Goal: Find specific page/section: Find specific page/section

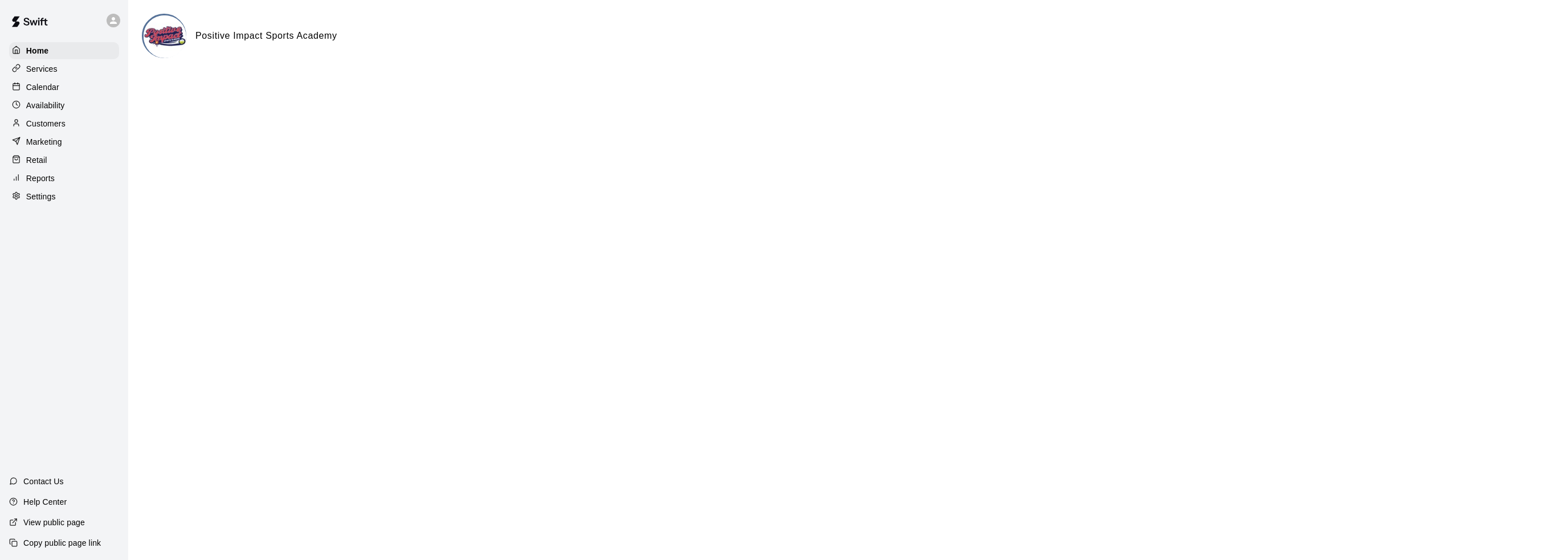
click at [76, 69] on div "Services" at bounding box center [64, 68] width 110 height 17
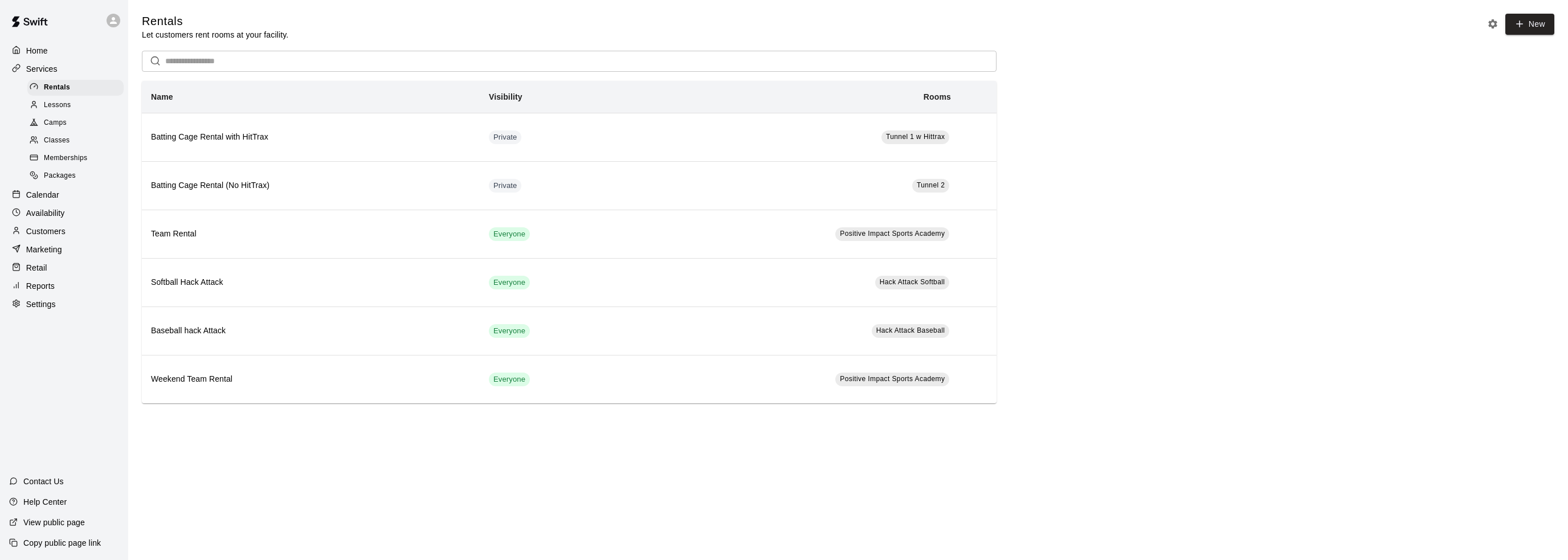
click at [87, 113] on div "Lessons" at bounding box center [76, 105] width 96 height 16
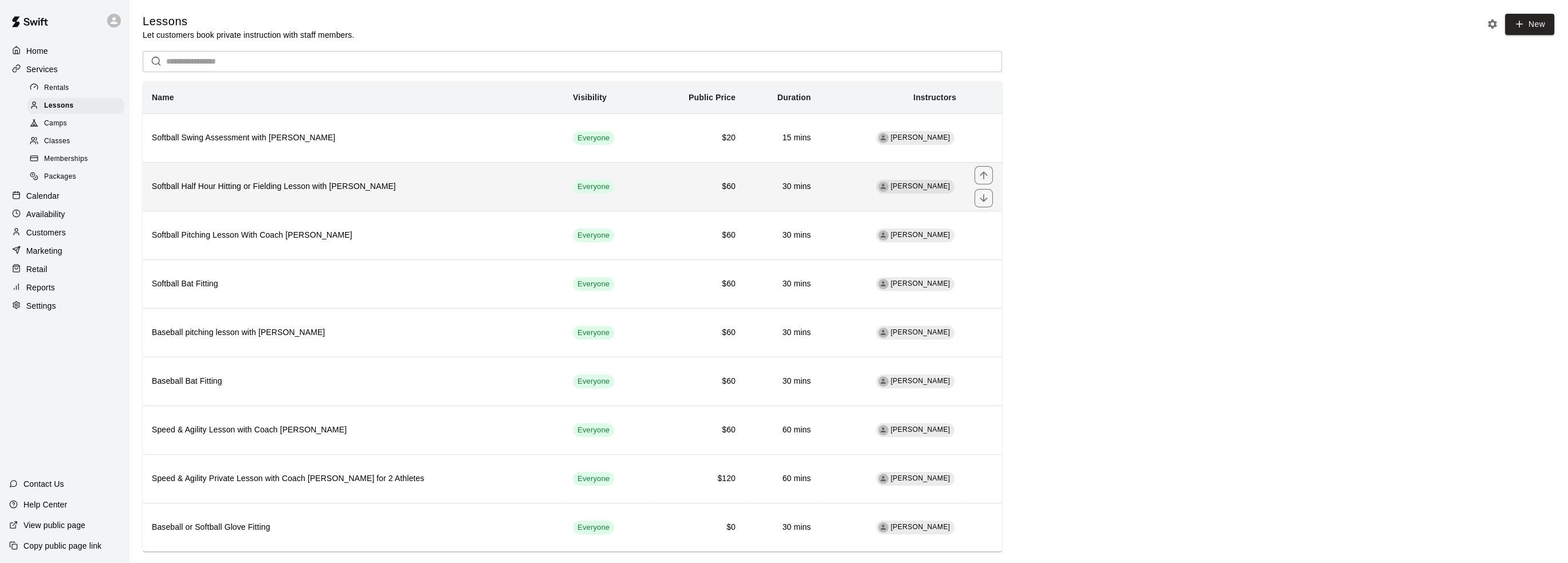
click at [354, 190] on h6 "Softball Half Hour Hitting or Fielding Lesson with [PERSON_NAME]" at bounding box center [353, 187] width 403 height 13
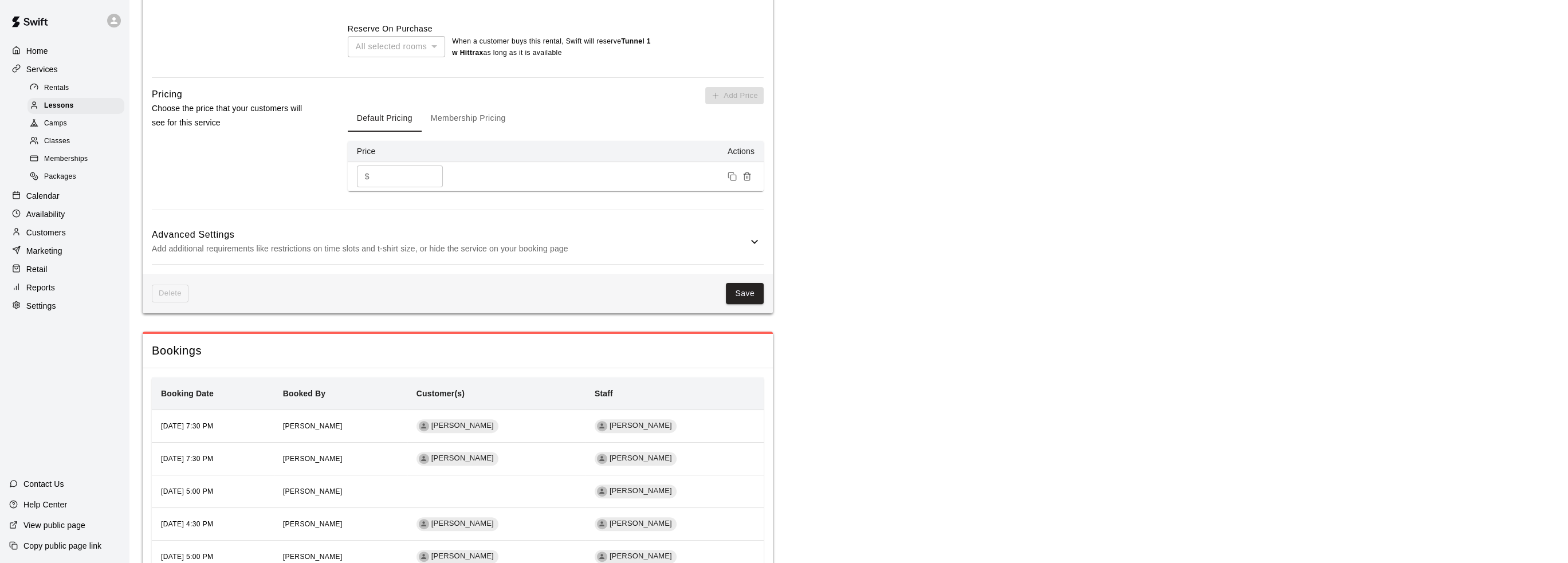
scroll to position [754, 0]
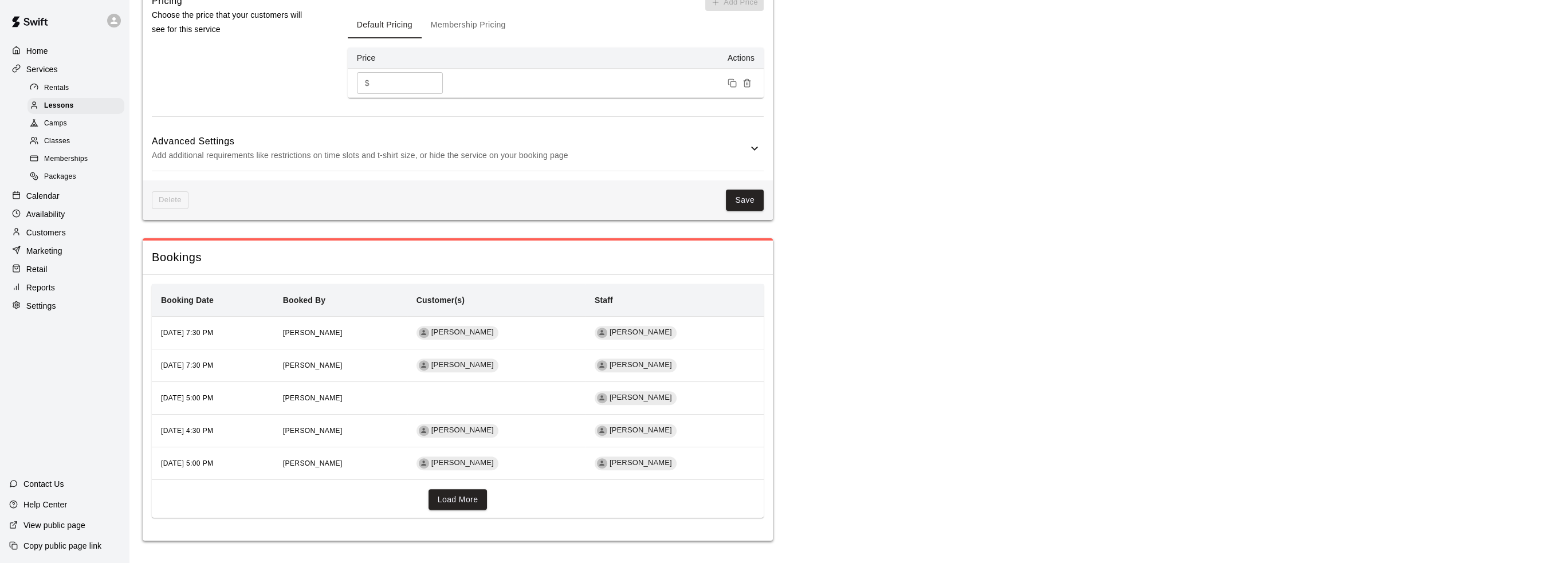
click at [456, 497] on button "Load More" at bounding box center [457, 499] width 59 height 21
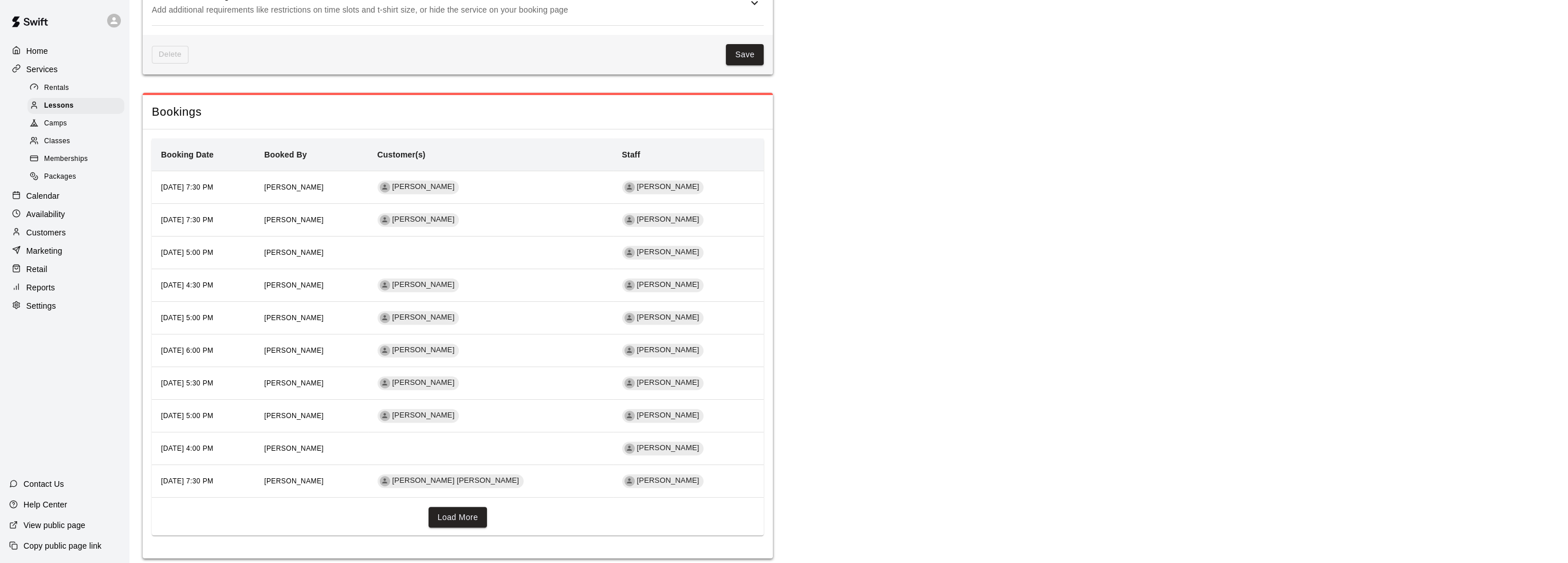
scroll to position [916, 0]
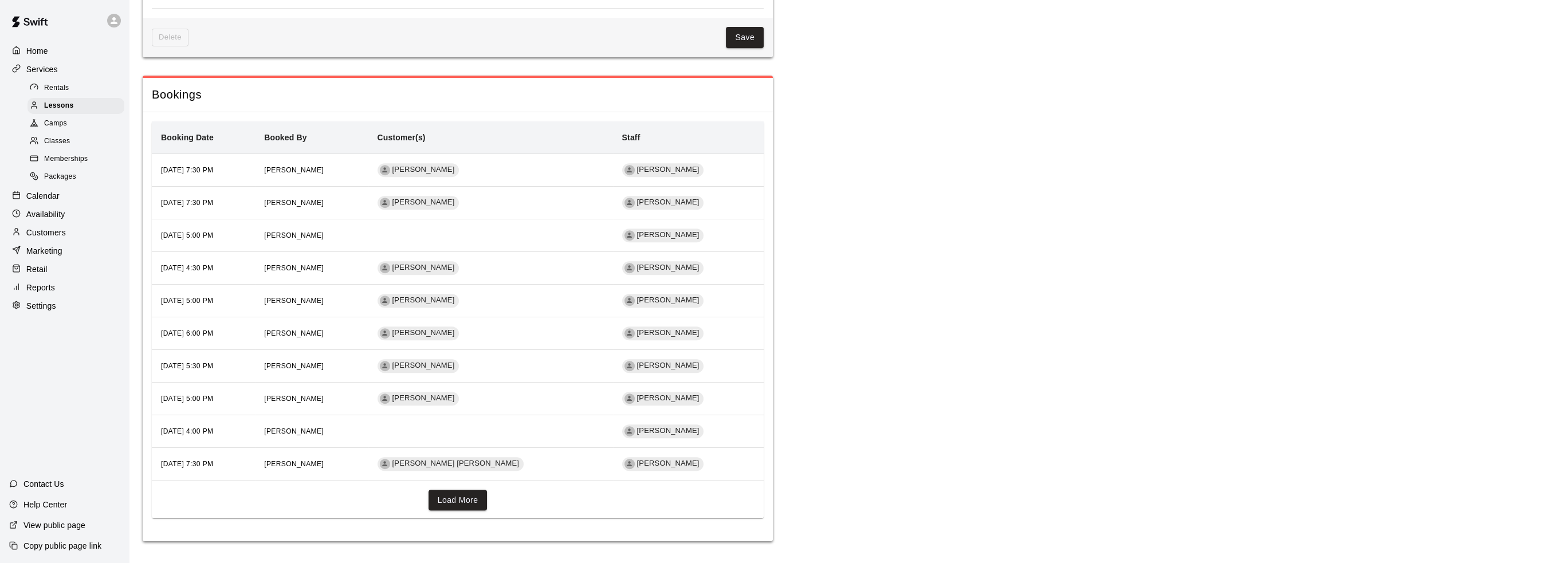
click at [453, 502] on button "Load More" at bounding box center [457, 500] width 59 height 21
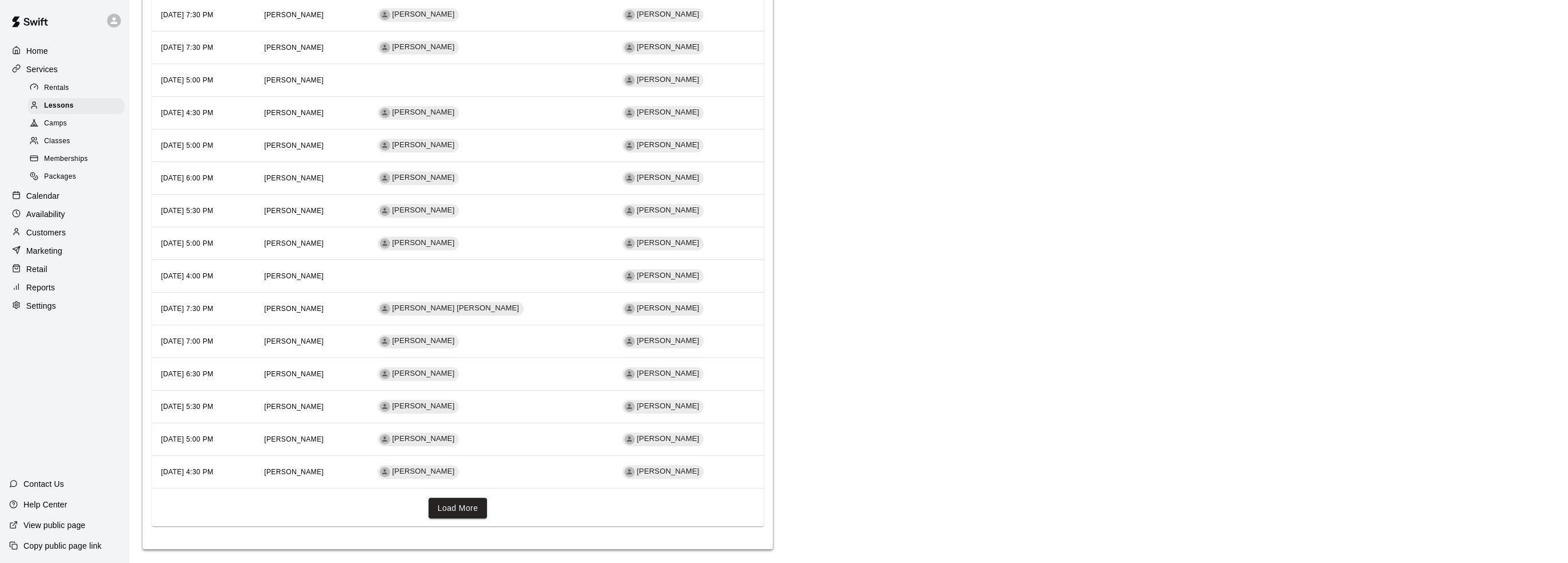
scroll to position [1078, 0]
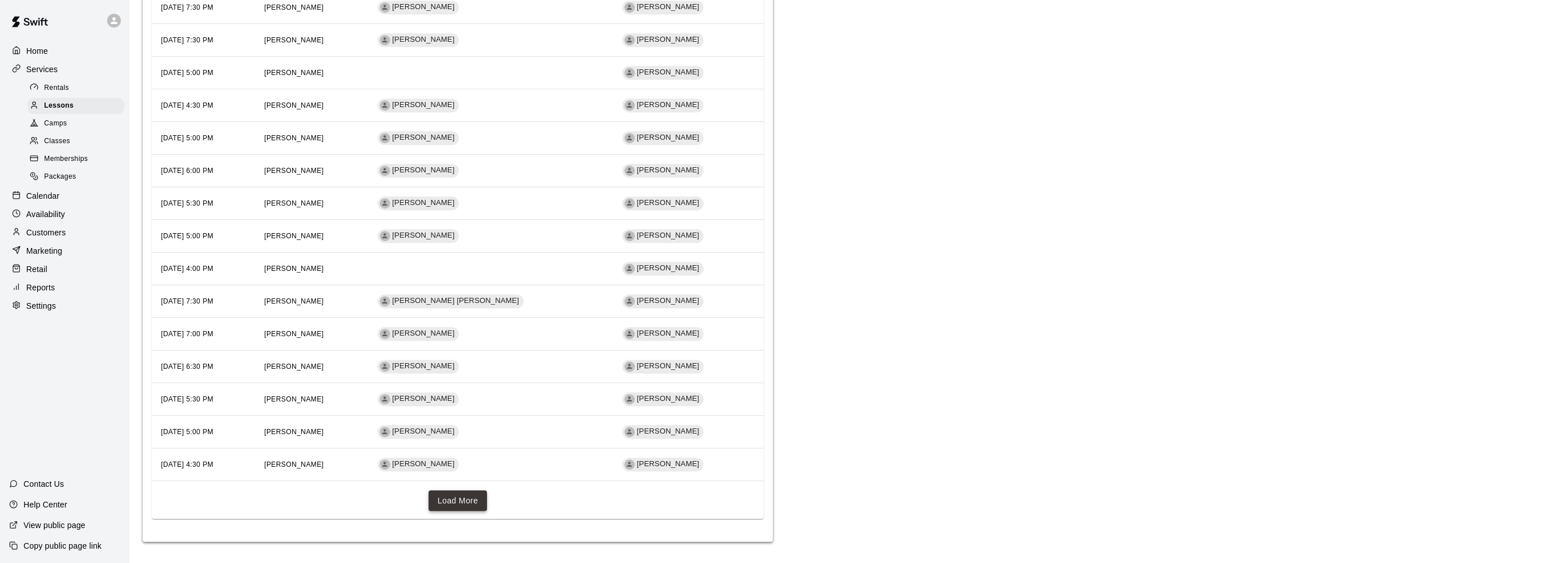
click at [455, 501] on button "Load More" at bounding box center [457, 501] width 59 height 21
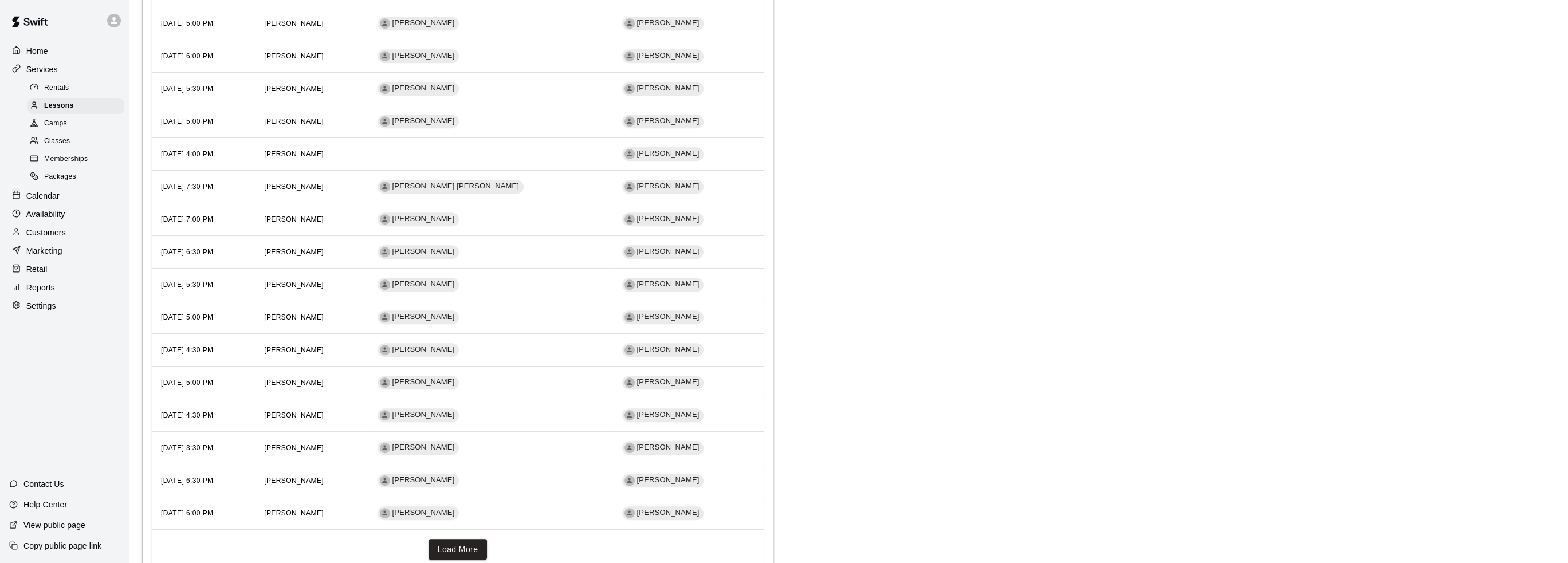
scroll to position [1241, 0]
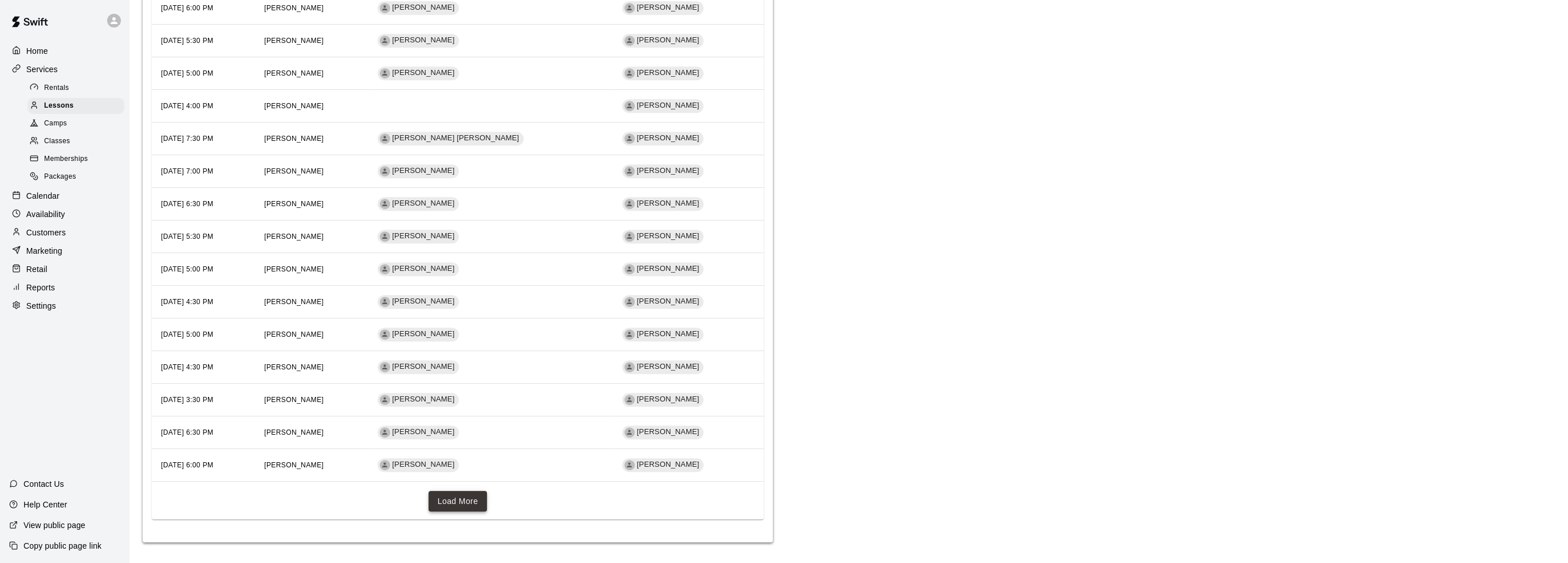
click at [455, 504] on button "Load More" at bounding box center [457, 501] width 59 height 21
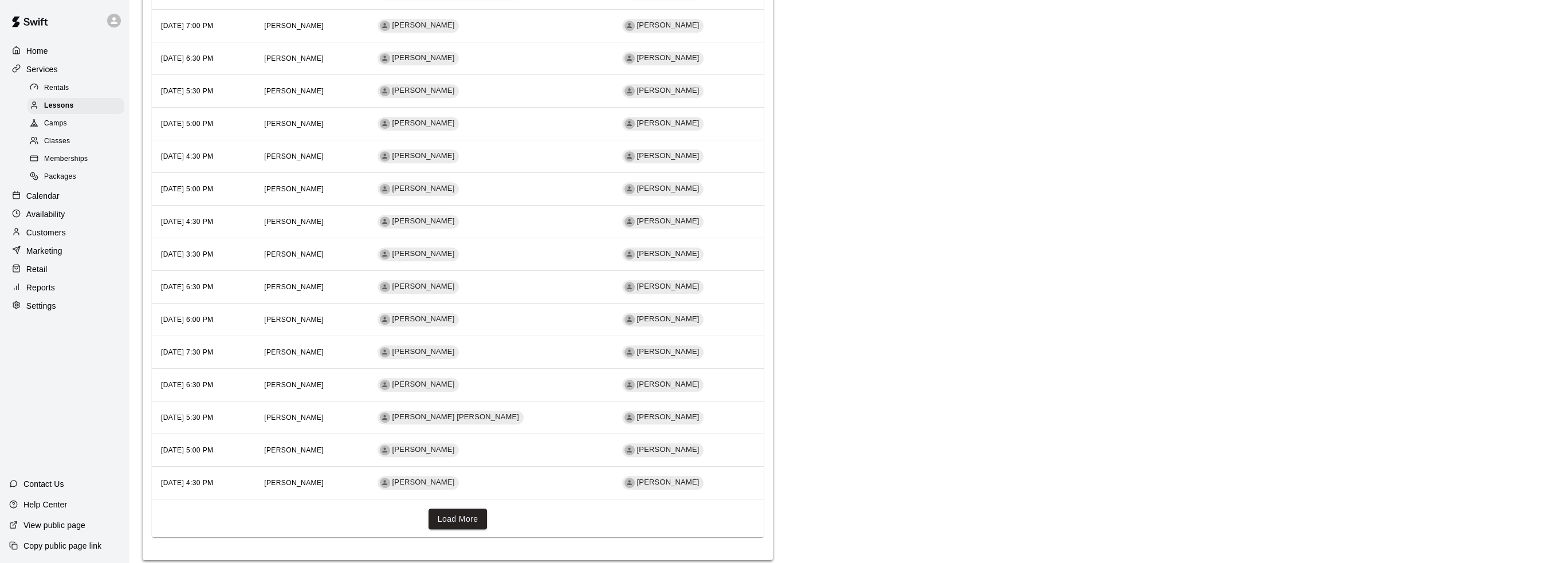
scroll to position [1404, 0]
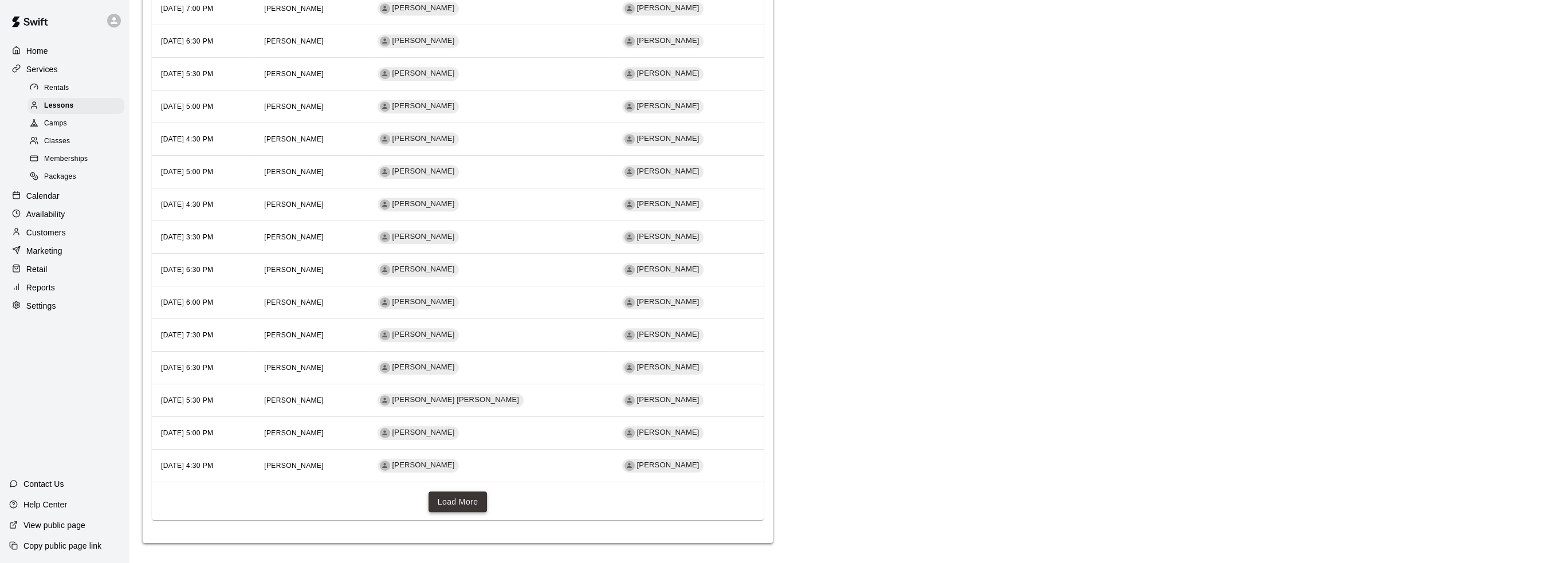
click at [451, 506] on button "Load More" at bounding box center [457, 502] width 59 height 21
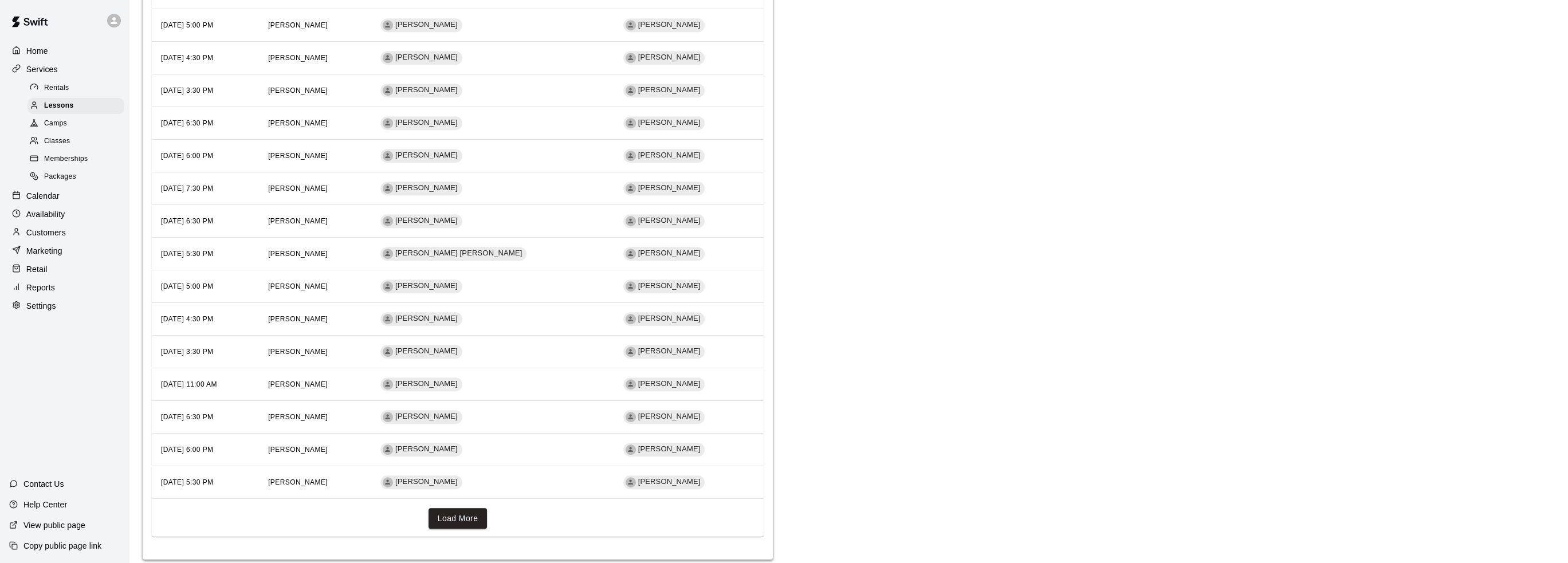
scroll to position [1566, 0]
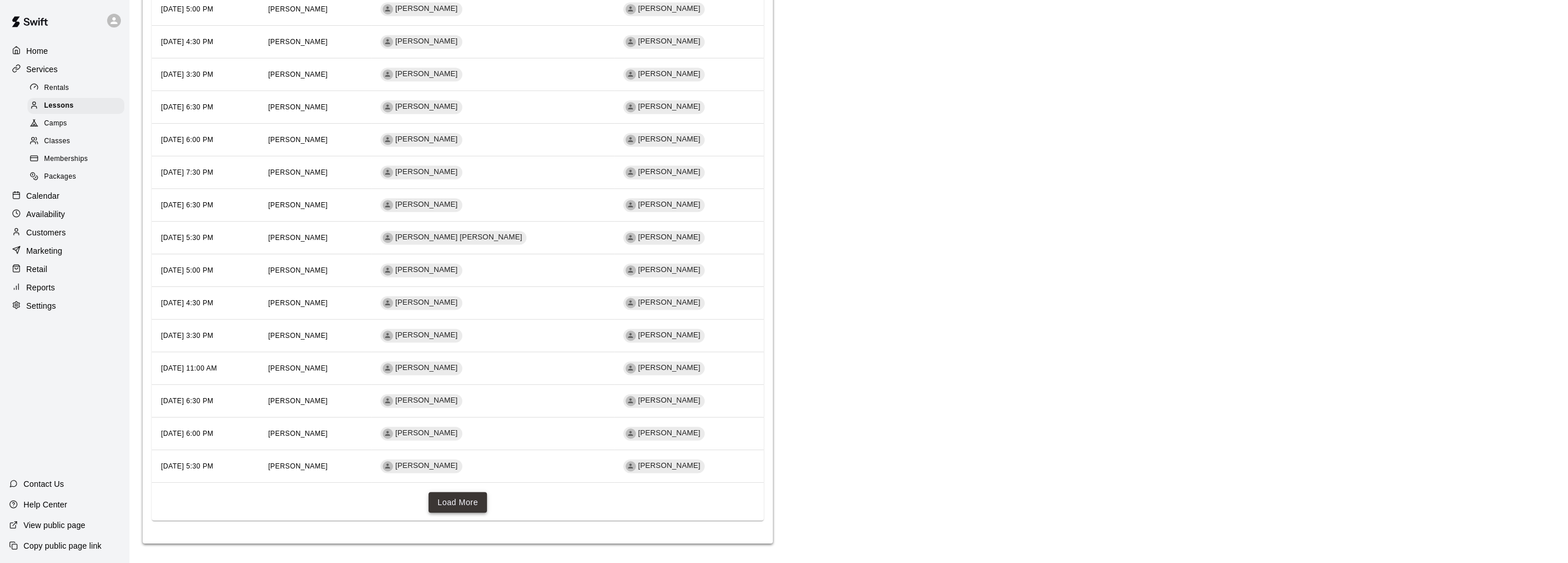
click at [449, 494] on button "Load More" at bounding box center [457, 502] width 59 height 21
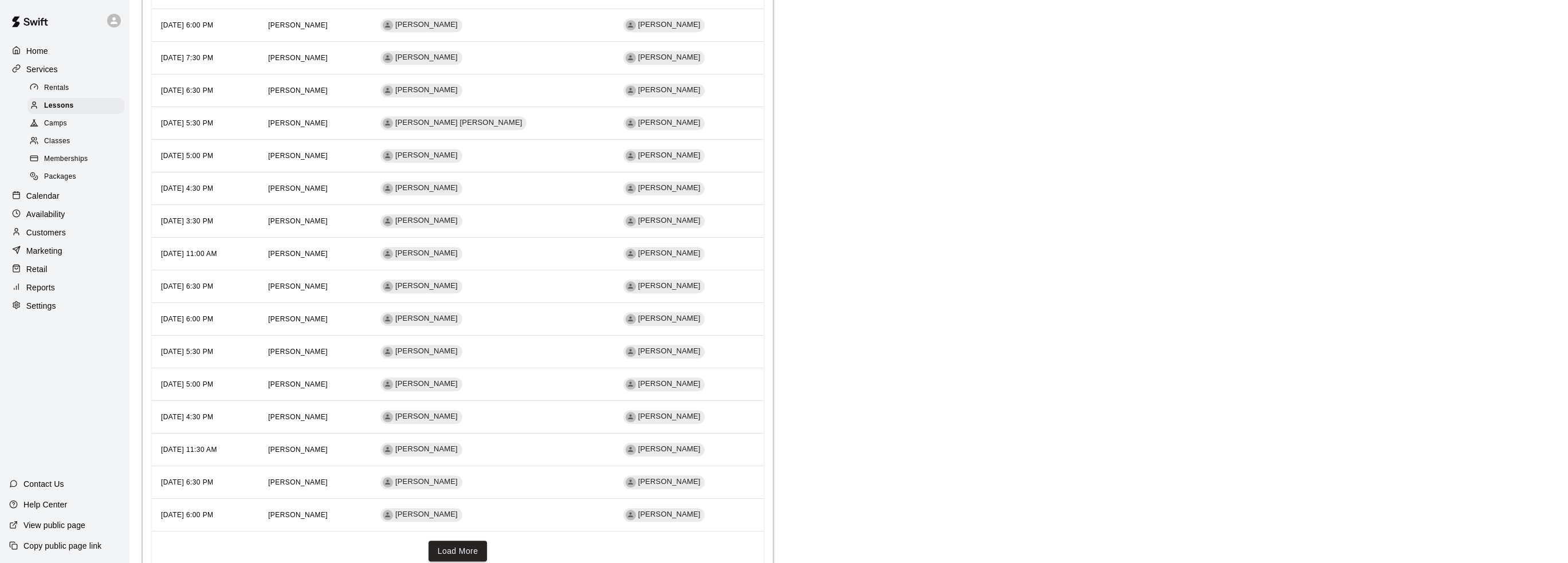
scroll to position [1729, 0]
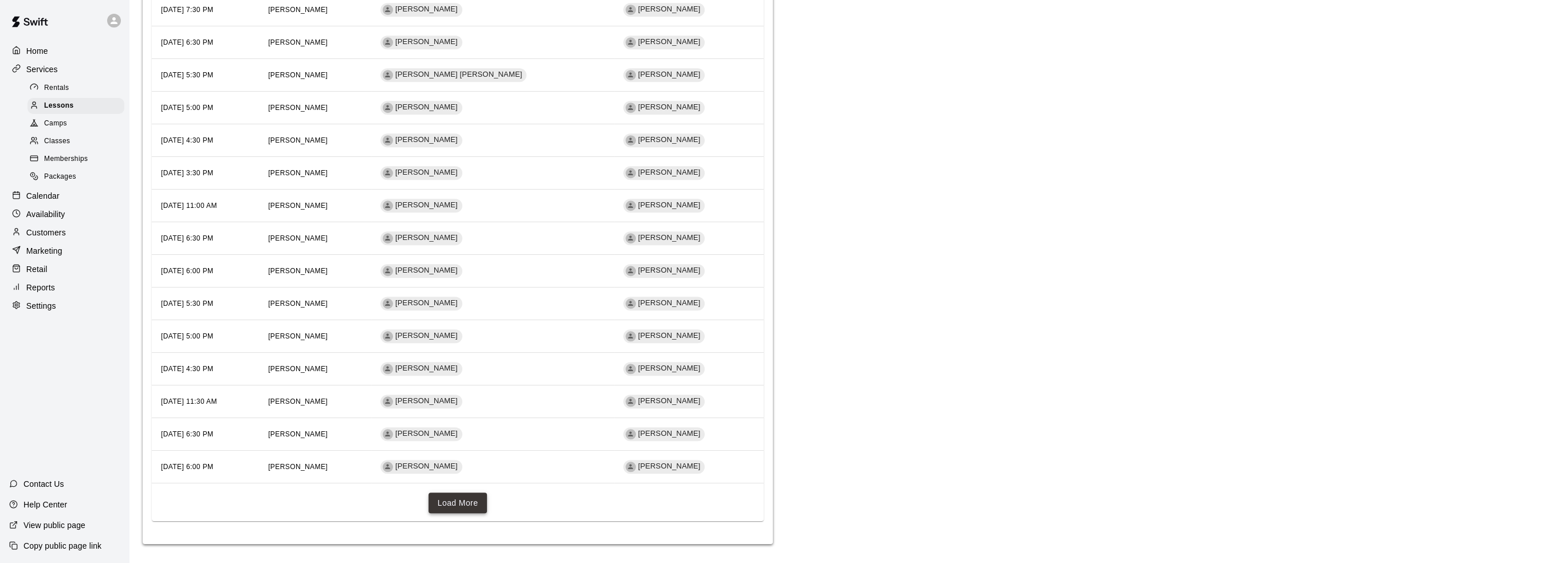
click at [451, 503] on button "Load More" at bounding box center [457, 502] width 59 height 21
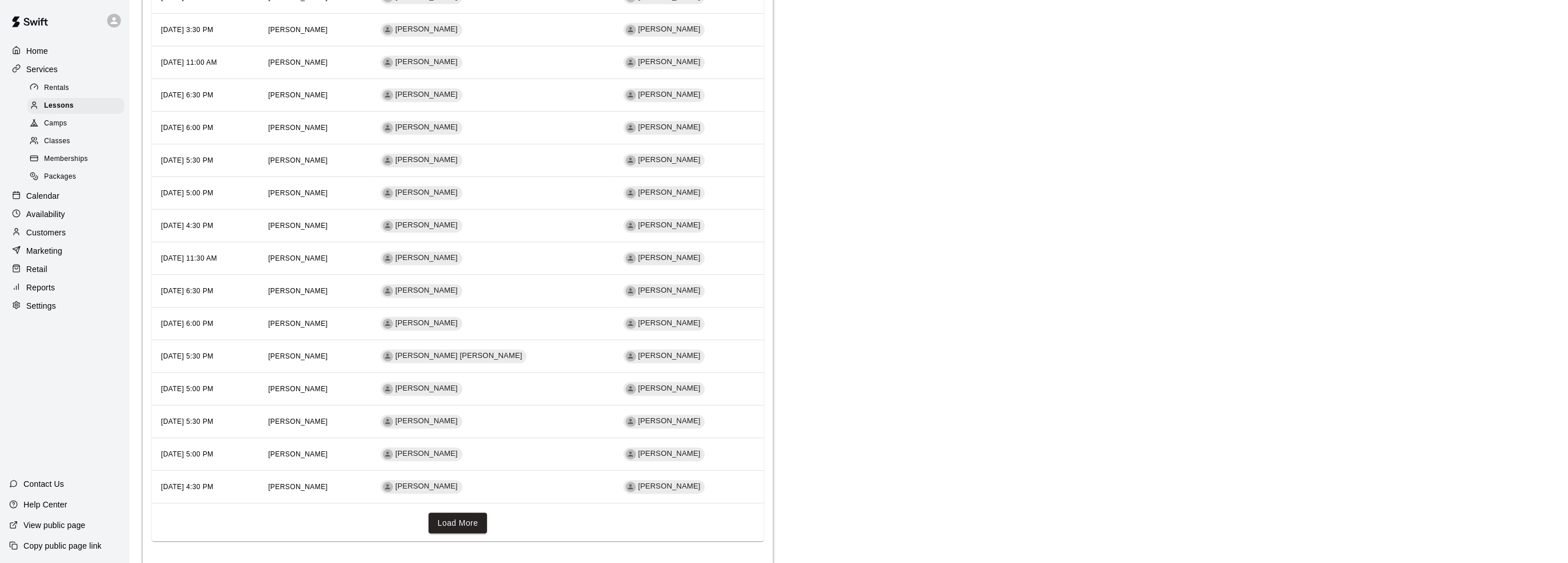
scroll to position [1891, 0]
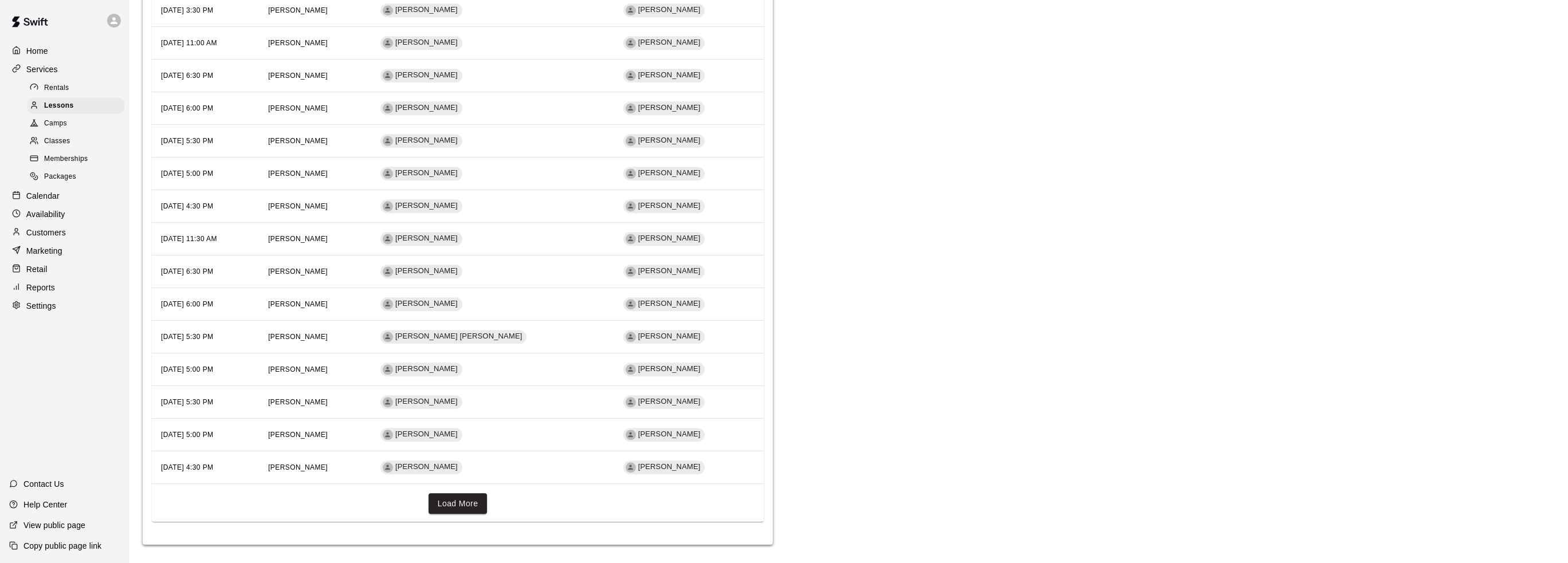
click at [458, 496] on button "Load More" at bounding box center [457, 503] width 59 height 21
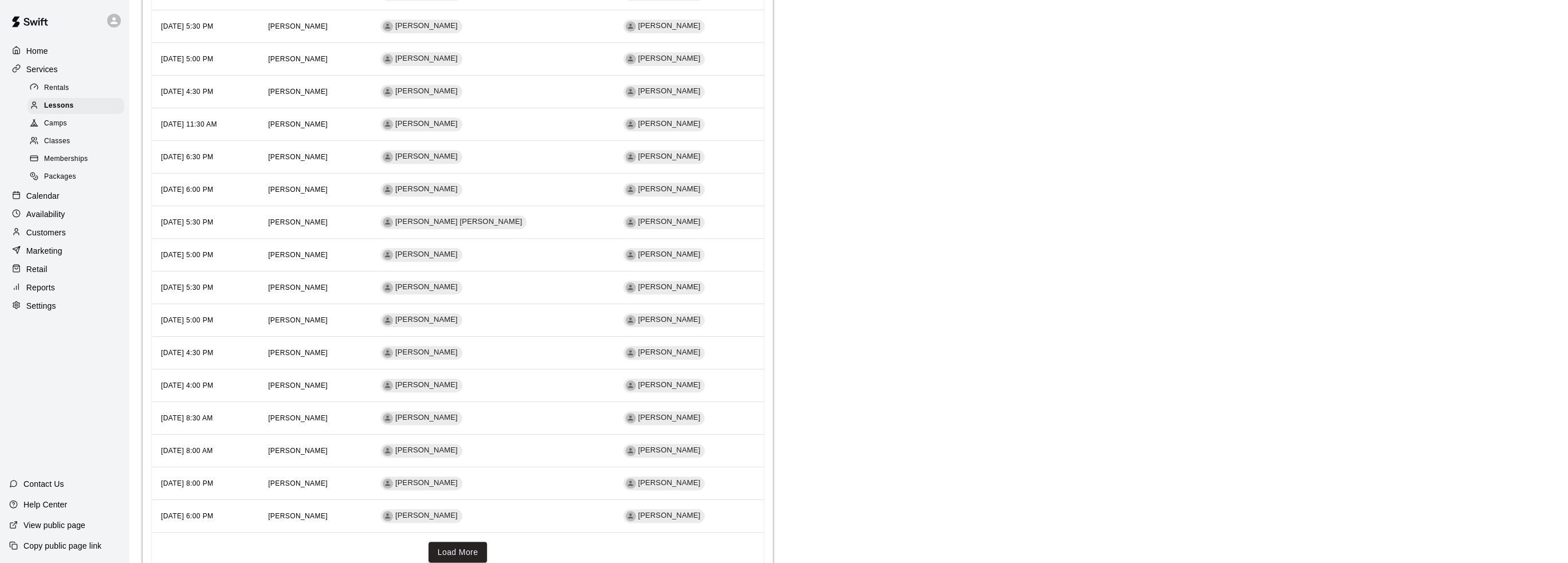
scroll to position [2054, 0]
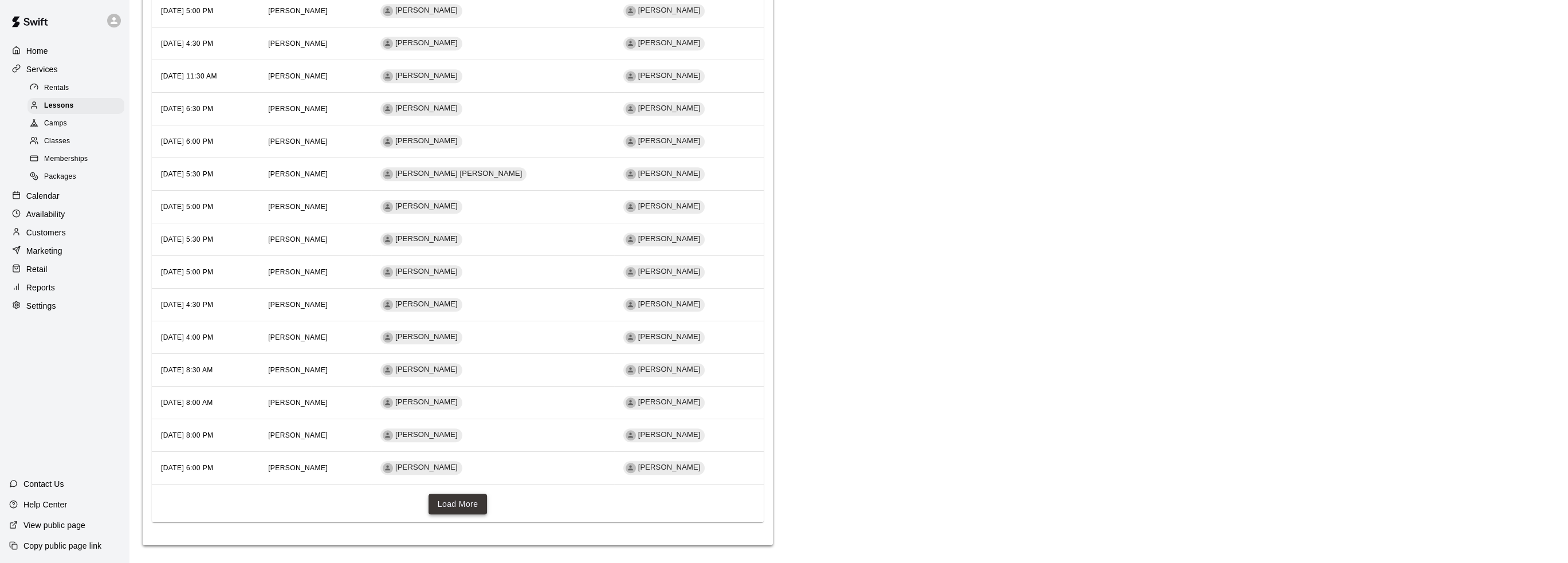
click at [451, 494] on button "Load More" at bounding box center [457, 504] width 59 height 21
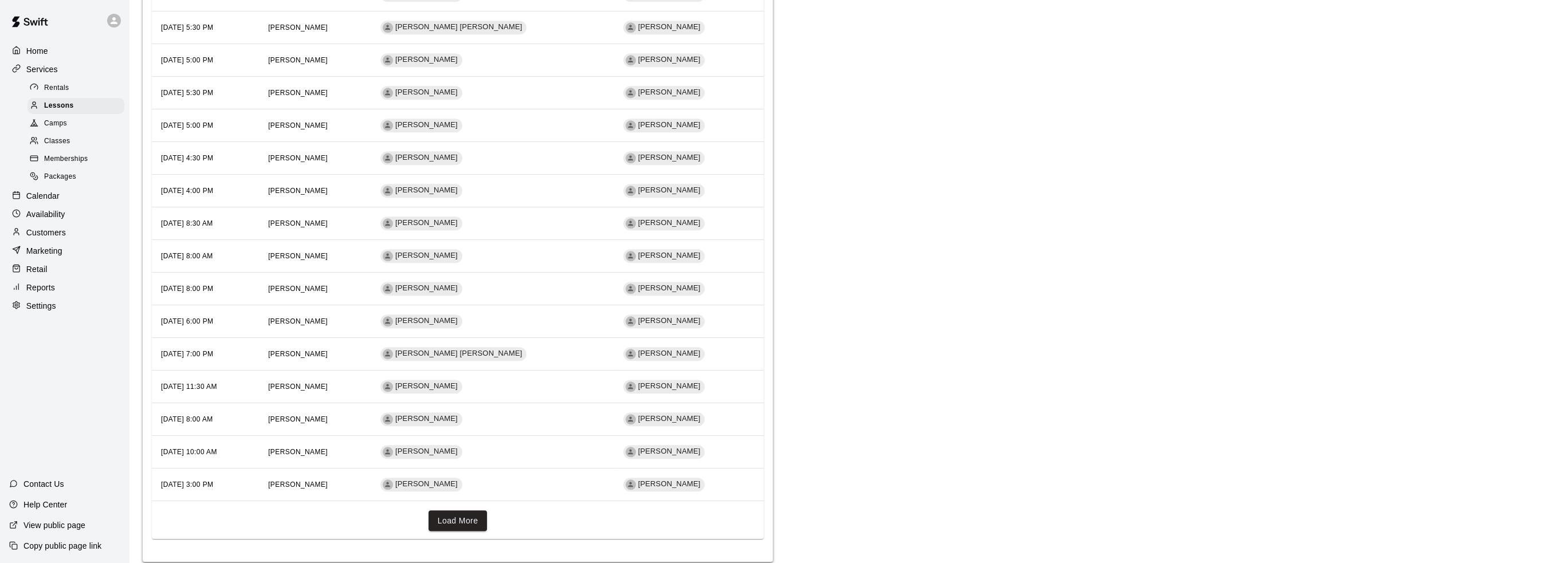
scroll to position [2216, 0]
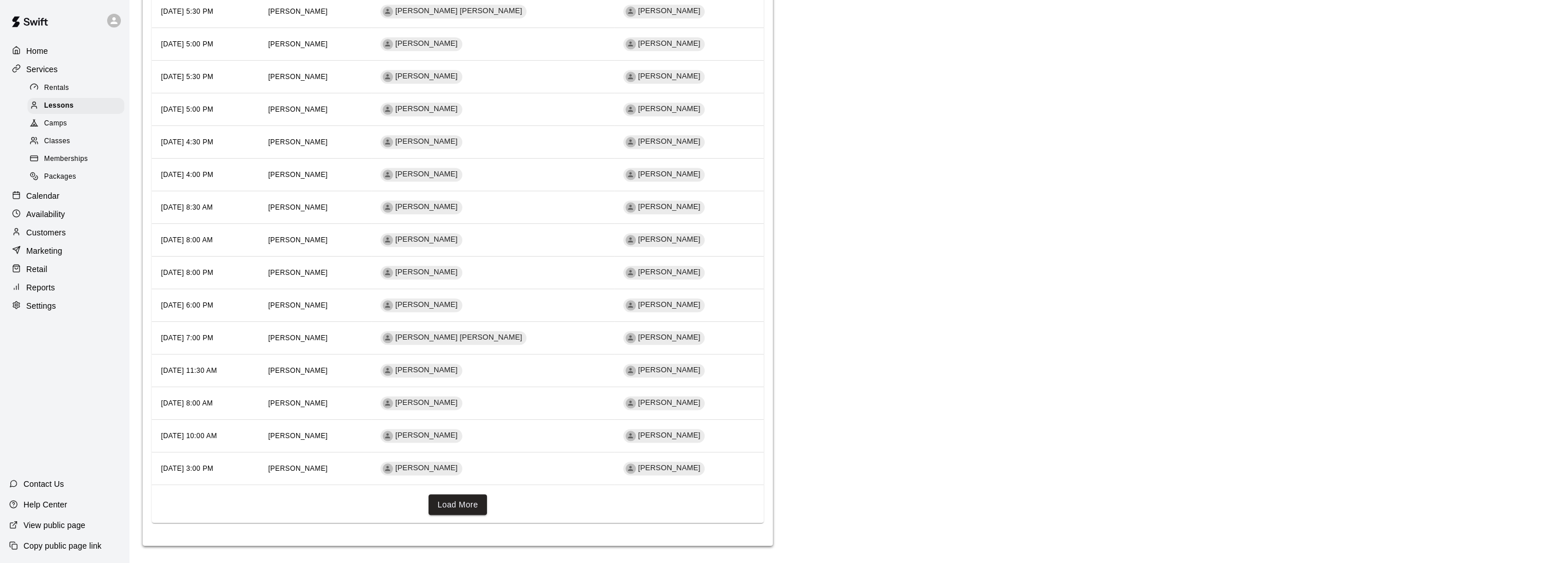
click at [477, 494] on button "Load More" at bounding box center [457, 505] width 59 height 21
click at [476, 498] on div "Load More" at bounding box center [457, 509] width 612 height 29
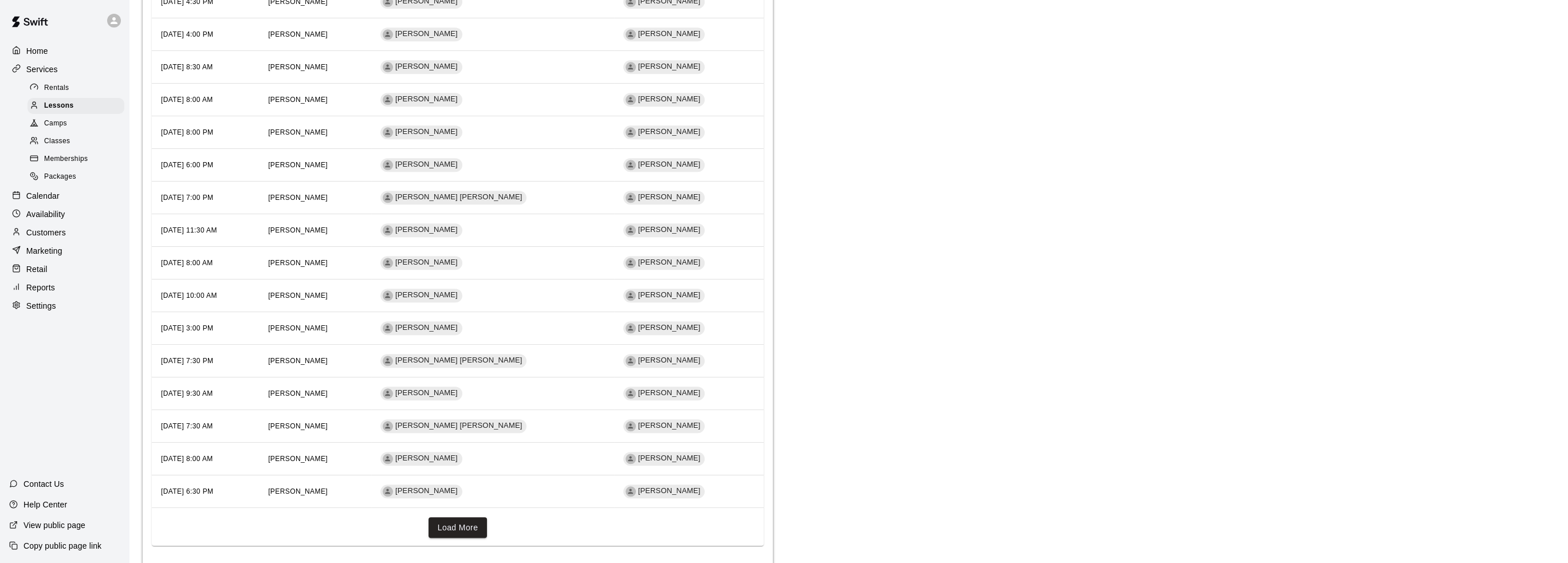
scroll to position [2379, 0]
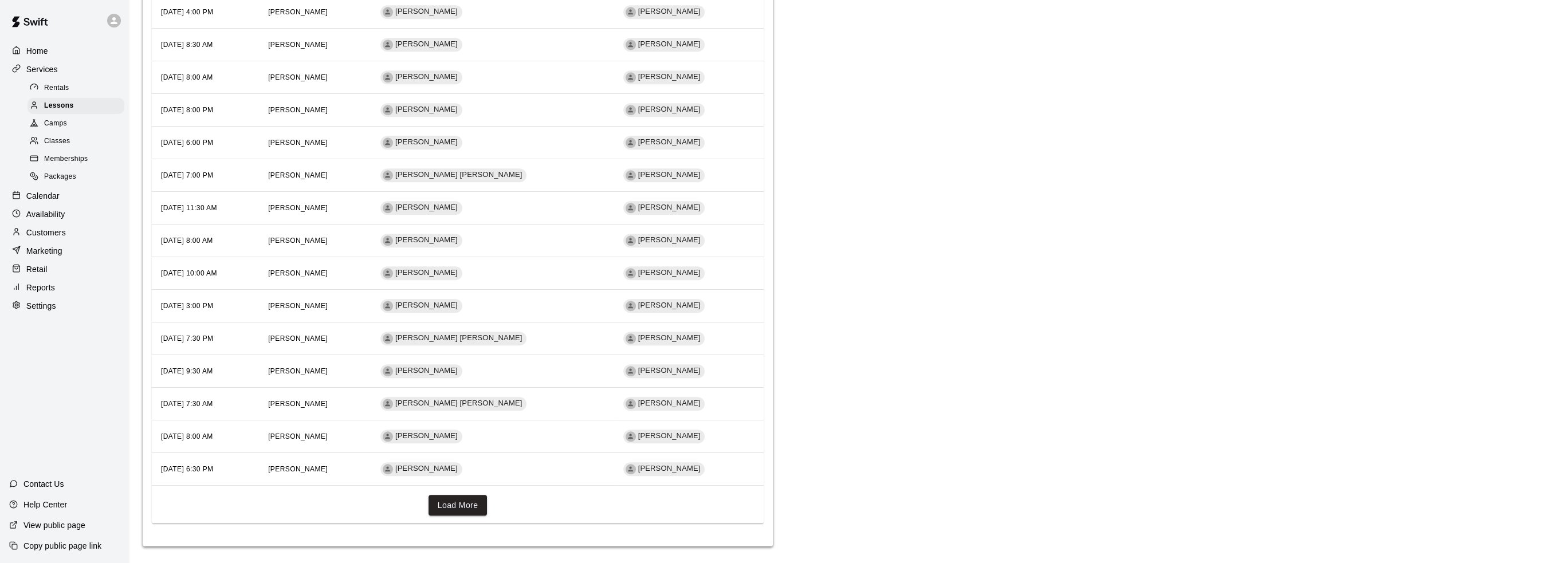
click at [449, 502] on button "Load More" at bounding box center [457, 505] width 59 height 21
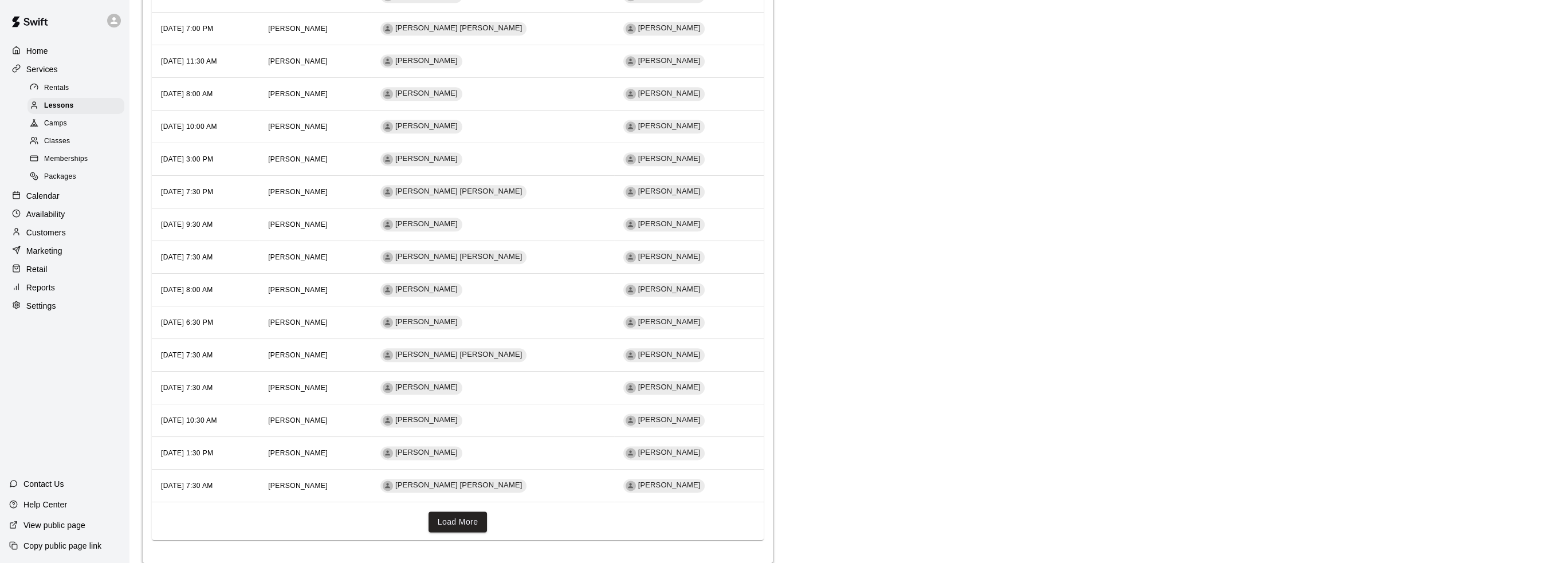
scroll to position [2542, 0]
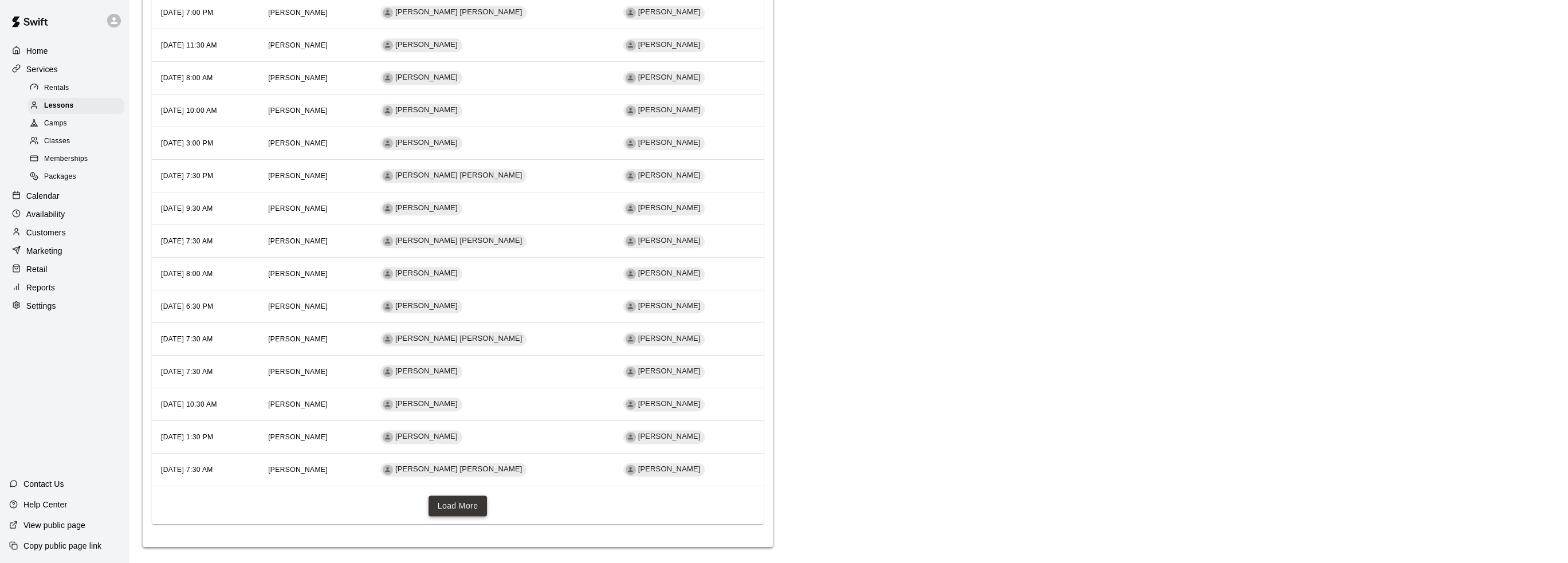
click at [461, 498] on button "Load More" at bounding box center [457, 506] width 59 height 21
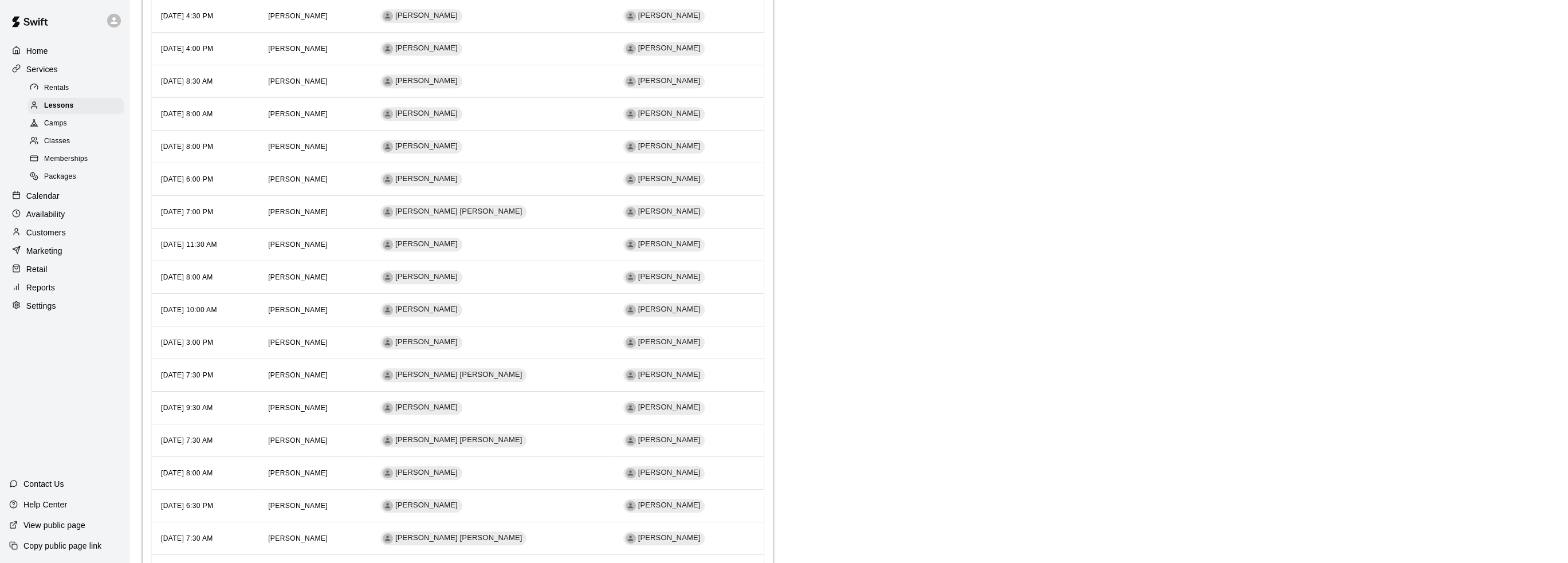
scroll to position [2385, 0]
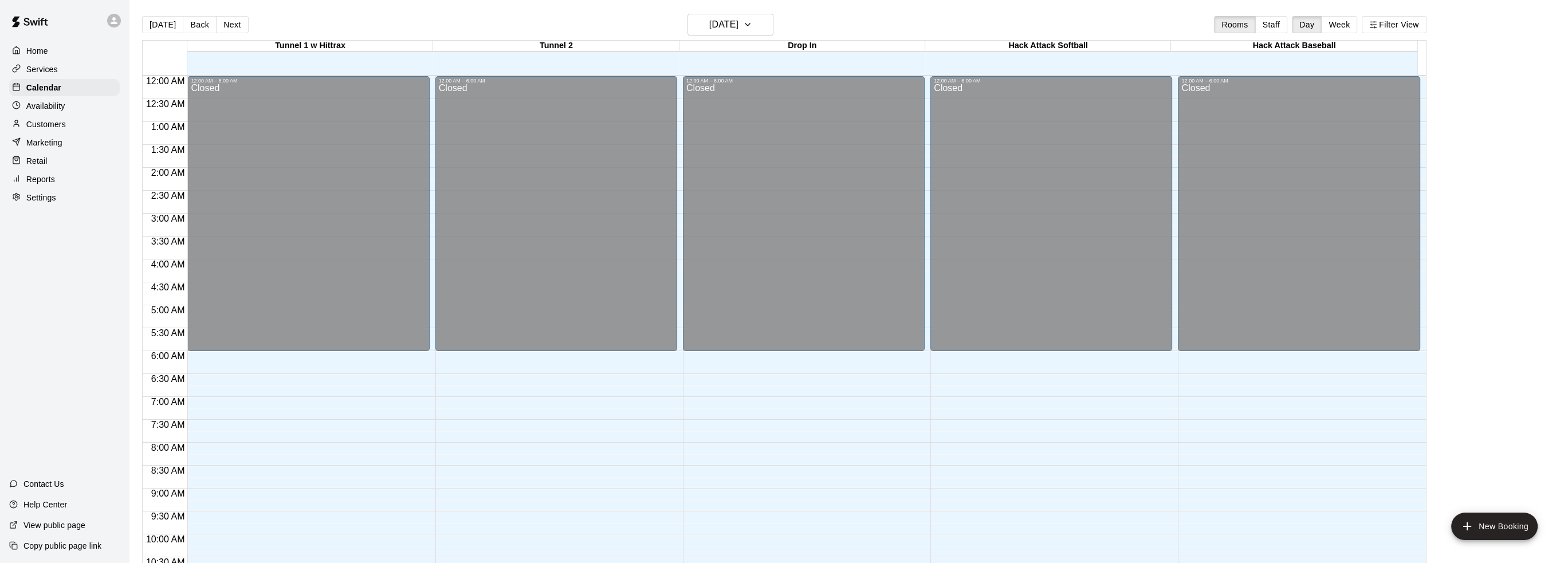
scroll to position [536, 0]
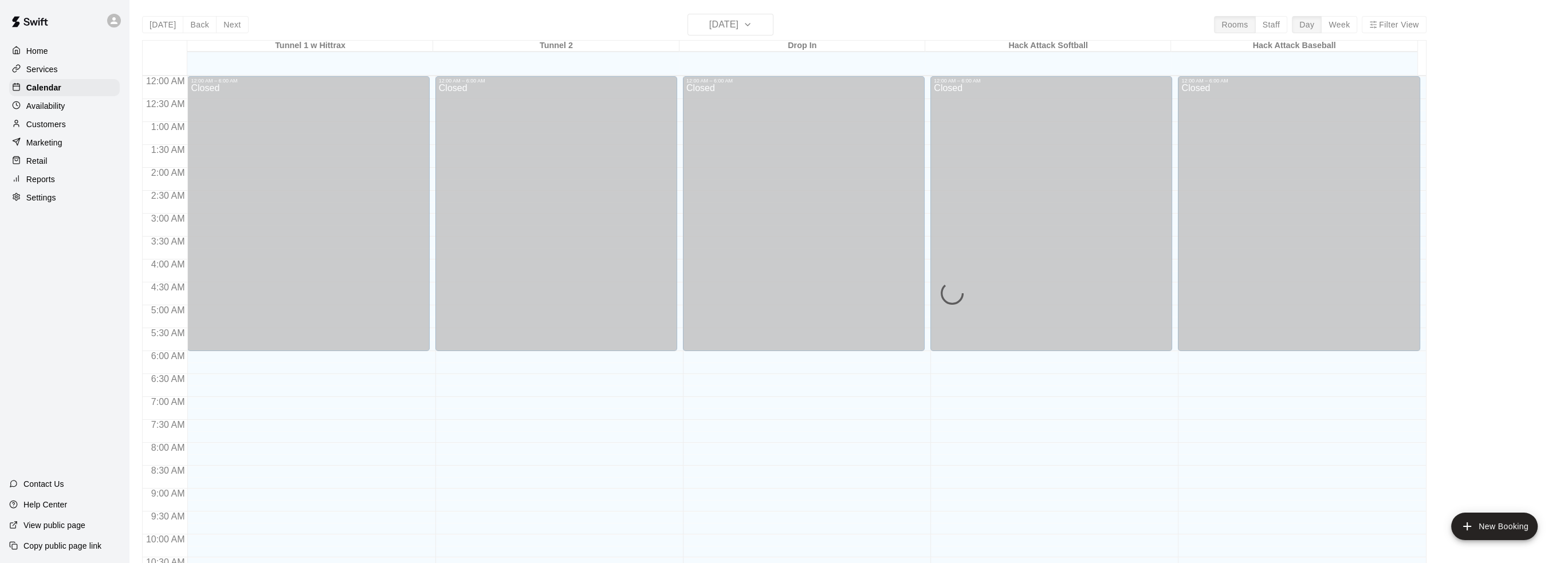
scroll to position [564, 0]
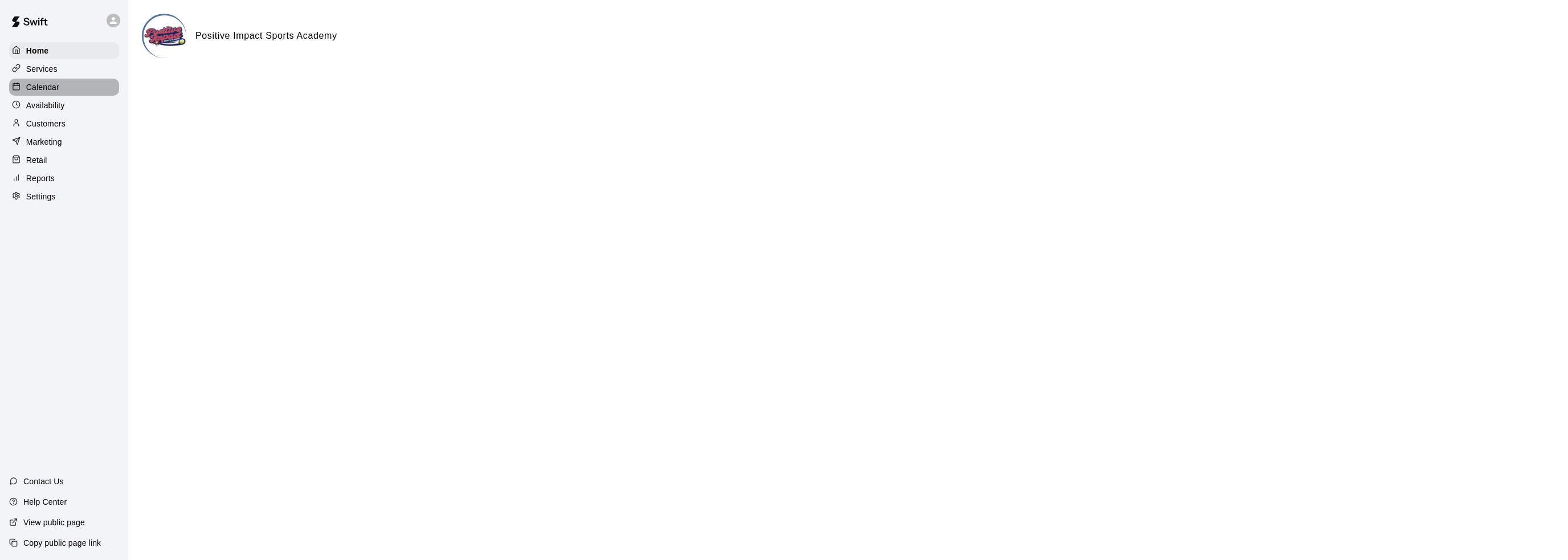
click at [68, 89] on div "Calendar" at bounding box center [64, 87] width 110 height 17
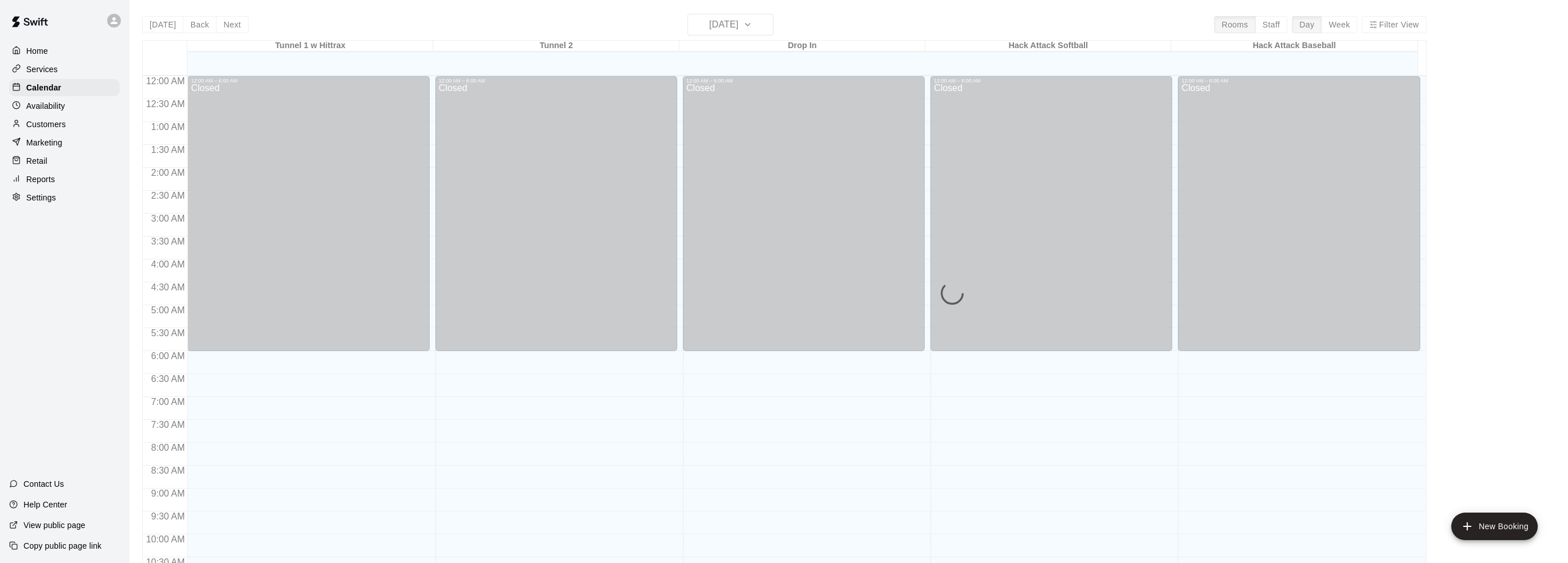
scroll to position [564, 0]
